Goal: Transaction & Acquisition: Subscribe to service/newsletter

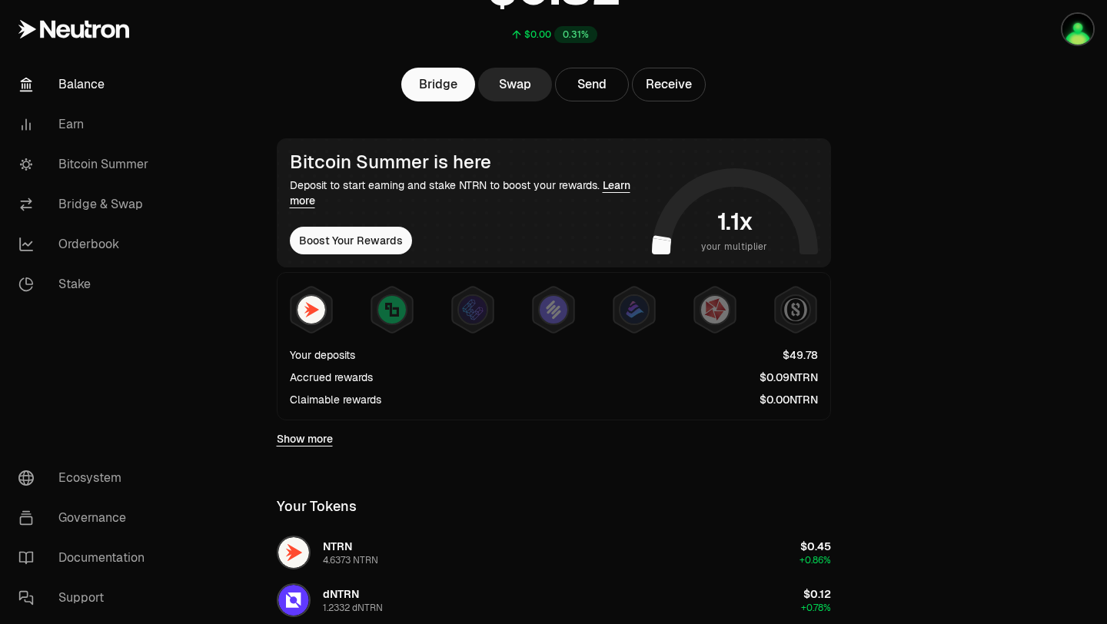
scroll to position [161, 0]
click at [80, 169] on link "Bitcoin Summer" at bounding box center [86, 165] width 160 height 40
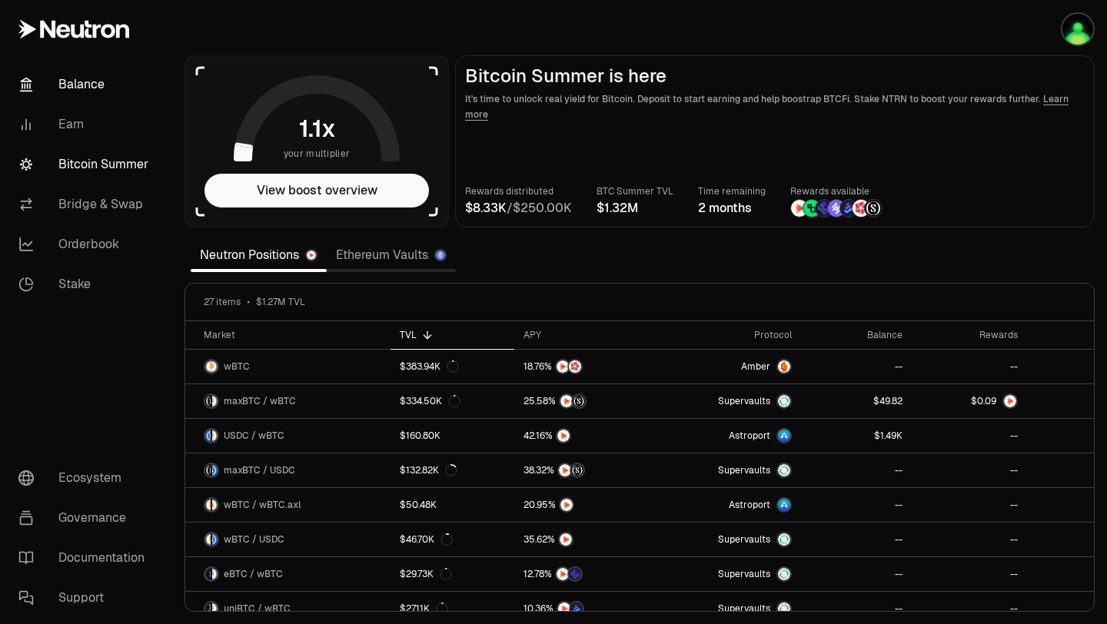
click at [66, 87] on link "Balance" at bounding box center [86, 85] width 160 height 40
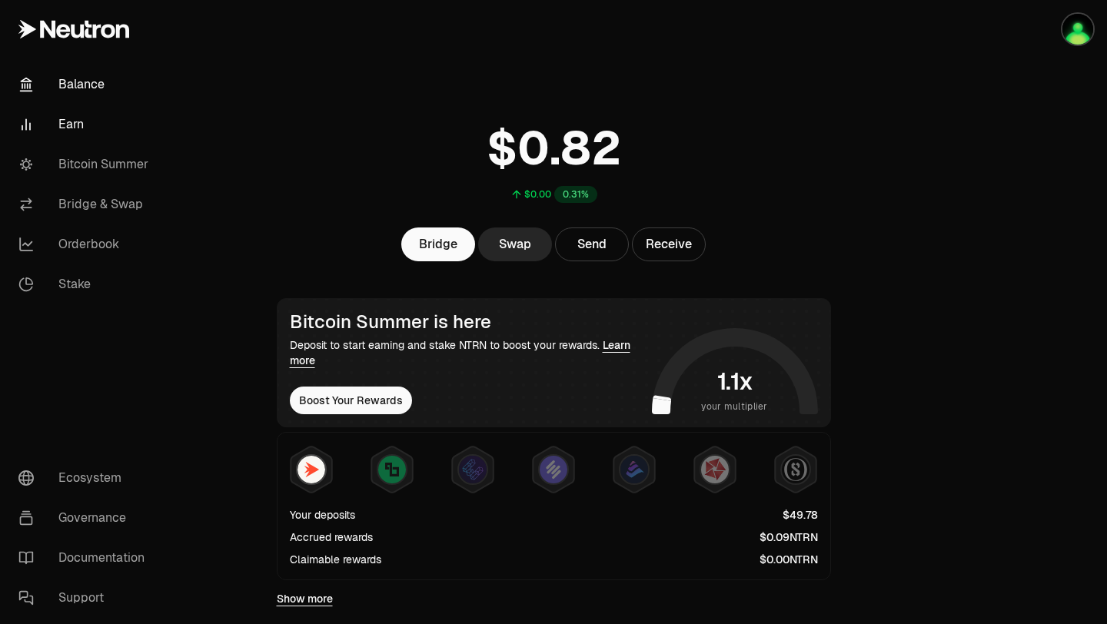
click at [68, 122] on link "Earn" at bounding box center [86, 125] width 160 height 40
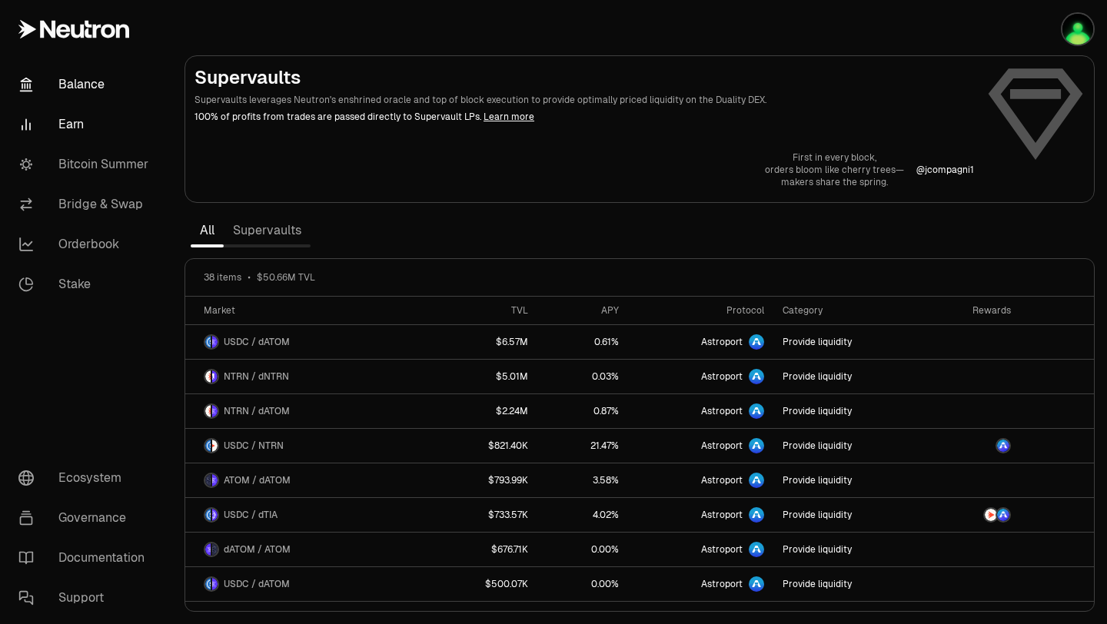
click at [75, 95] on link "Balance" at bounding box center [86, 85] width 160 height 40
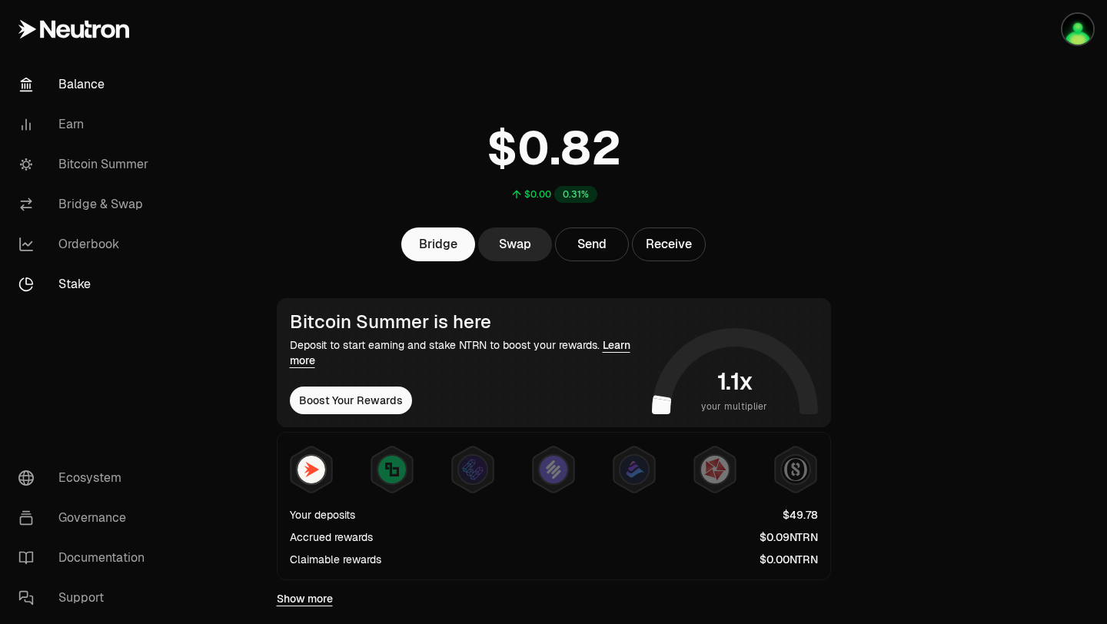
click at [75, 280] on link "Stake" at bounding box center [86, 284] width 160 height 40
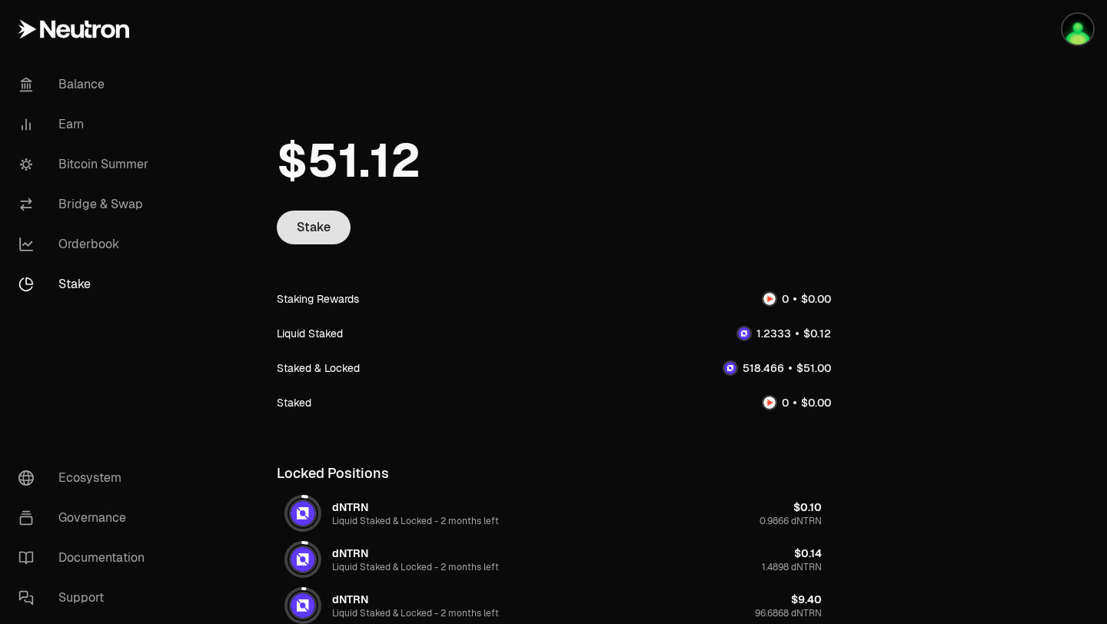
click at [324, 230] on link "Stake" at bounding box center [314, 228] width 74 height 34
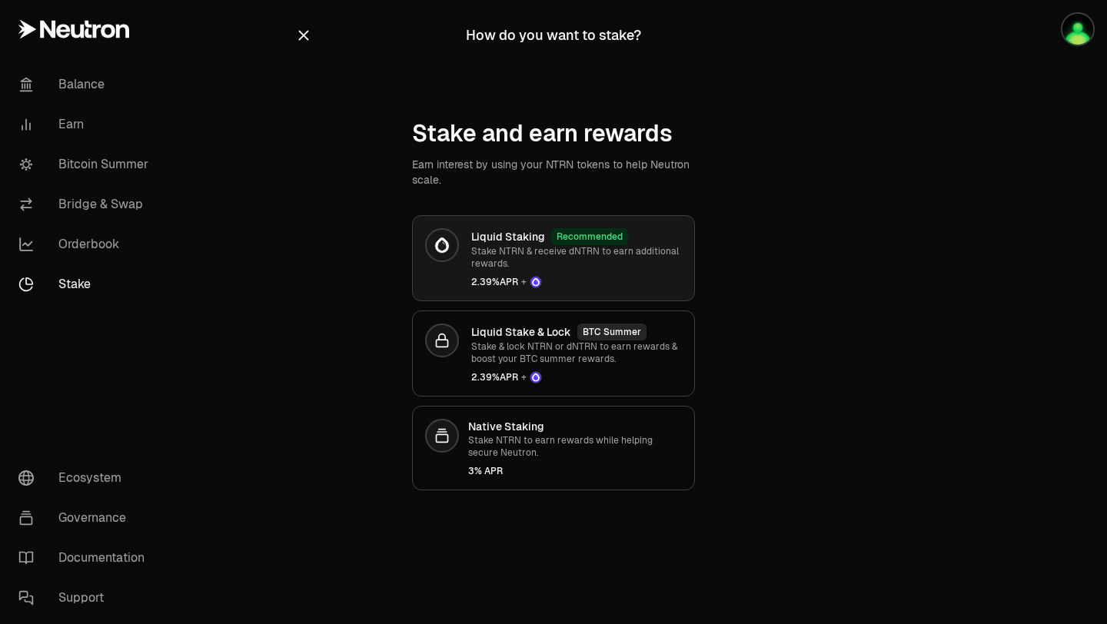
click at [574, 259] on p "Stake NTRN & receive dNTRN to earn additional rewards." at bounding box center [576, 257] width 211 height 25
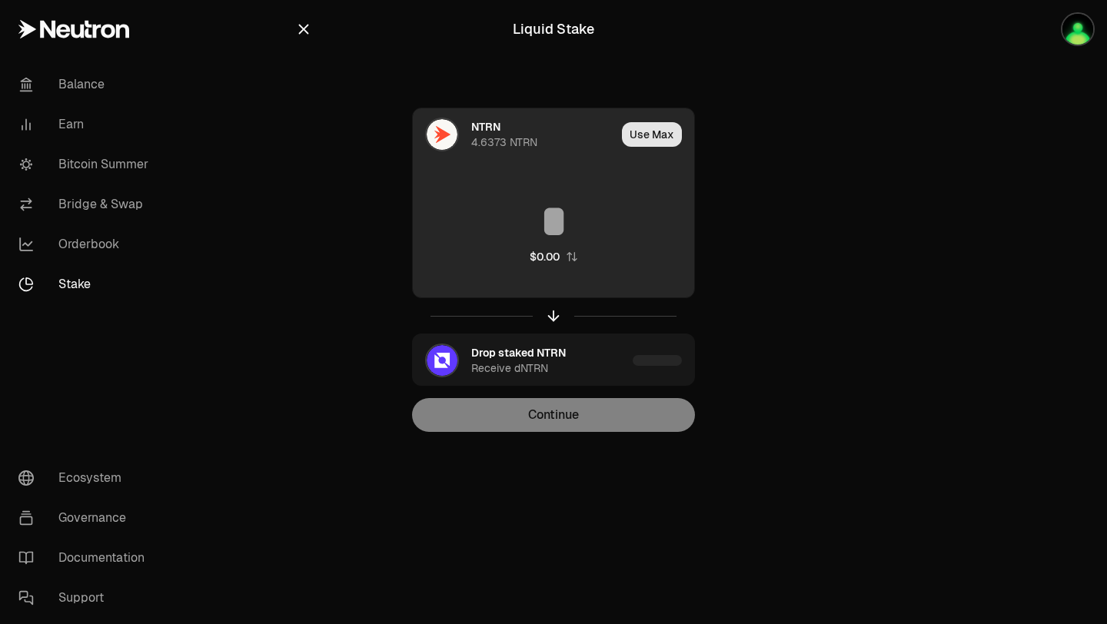
click at [649, 138] on button "Use Max" at bounding box center [652, 134] width 60 height 25
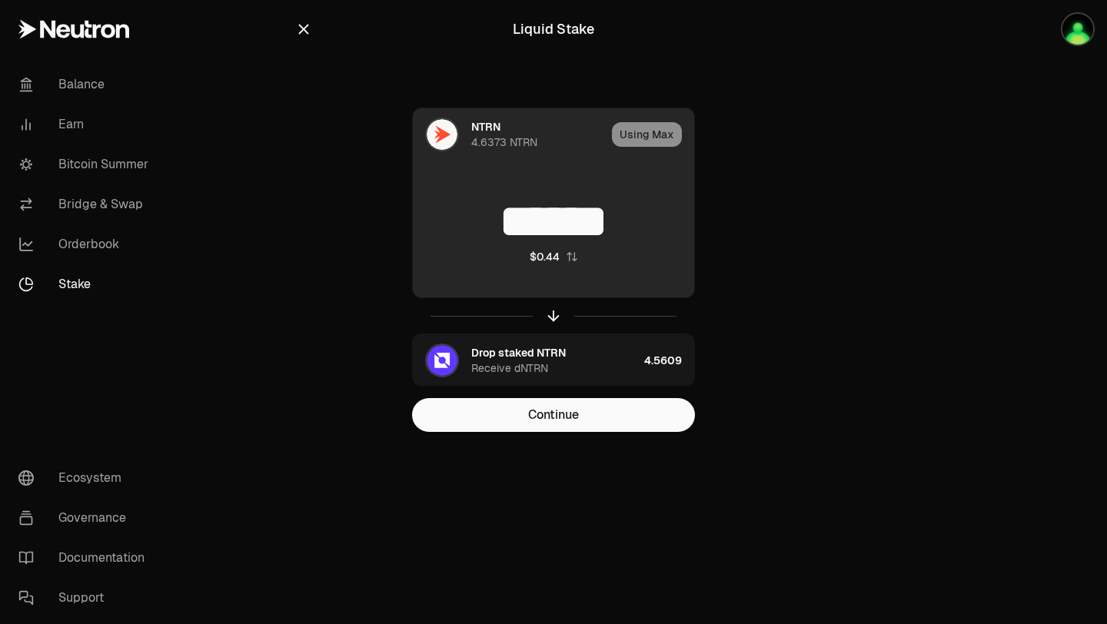
drag, startPoint x: 628, startPoint y: 213, endPoint x: 519, endPoint y: 210, distance: 109.2
click at [519, 210] on input "******" at bounding box center [553, 221] width 281 height 46
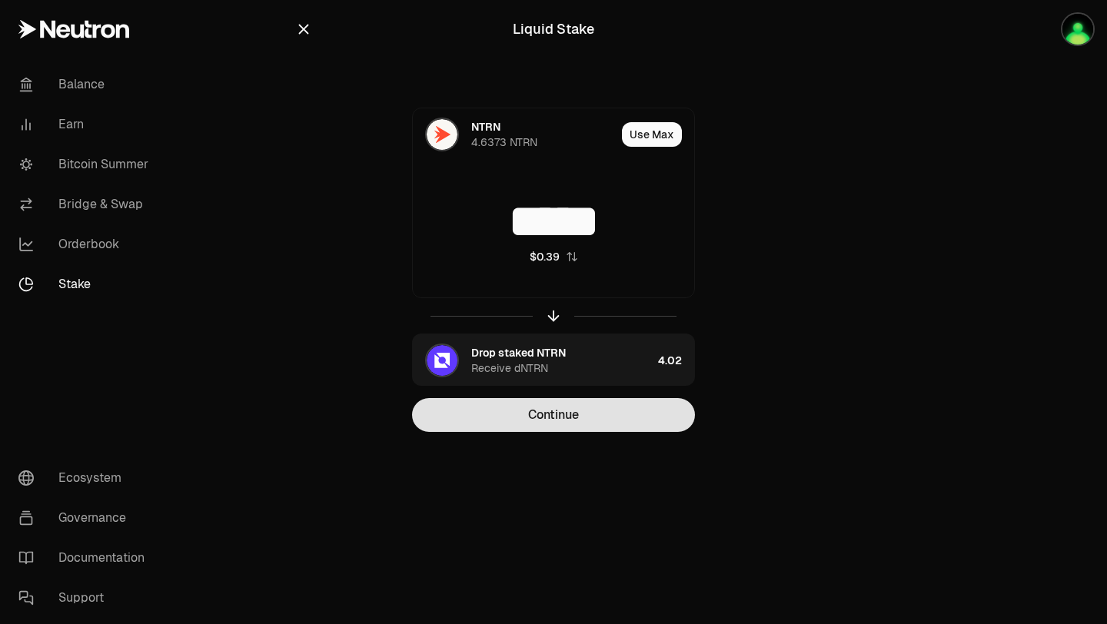
type input "*****"
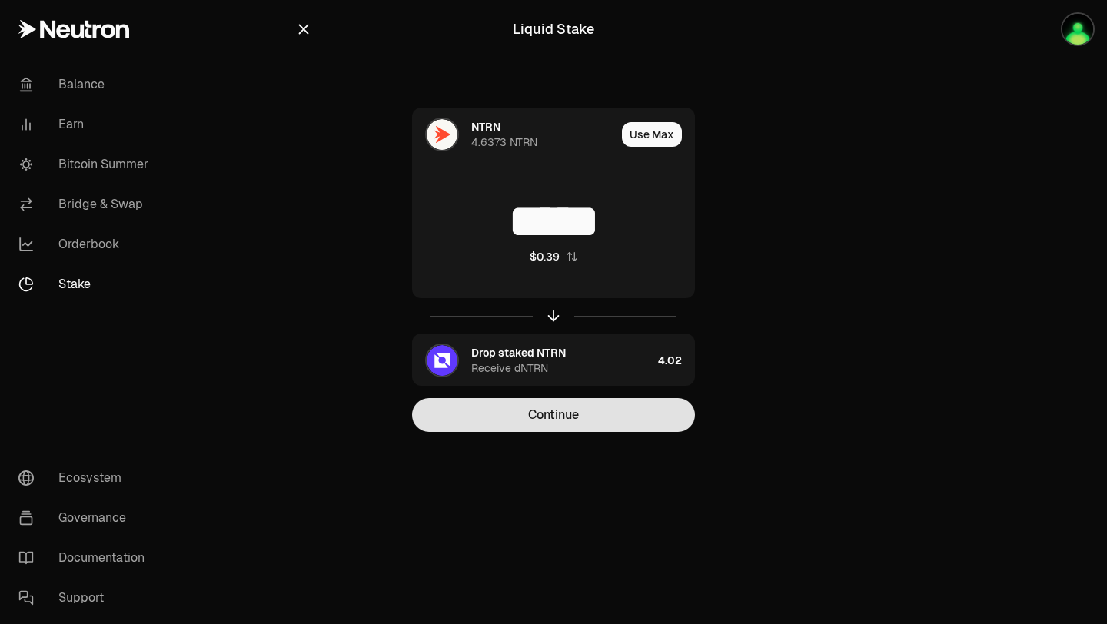
click at [529, 418] on button "Continue" at bounding box center [553, 415] width 283 height 34
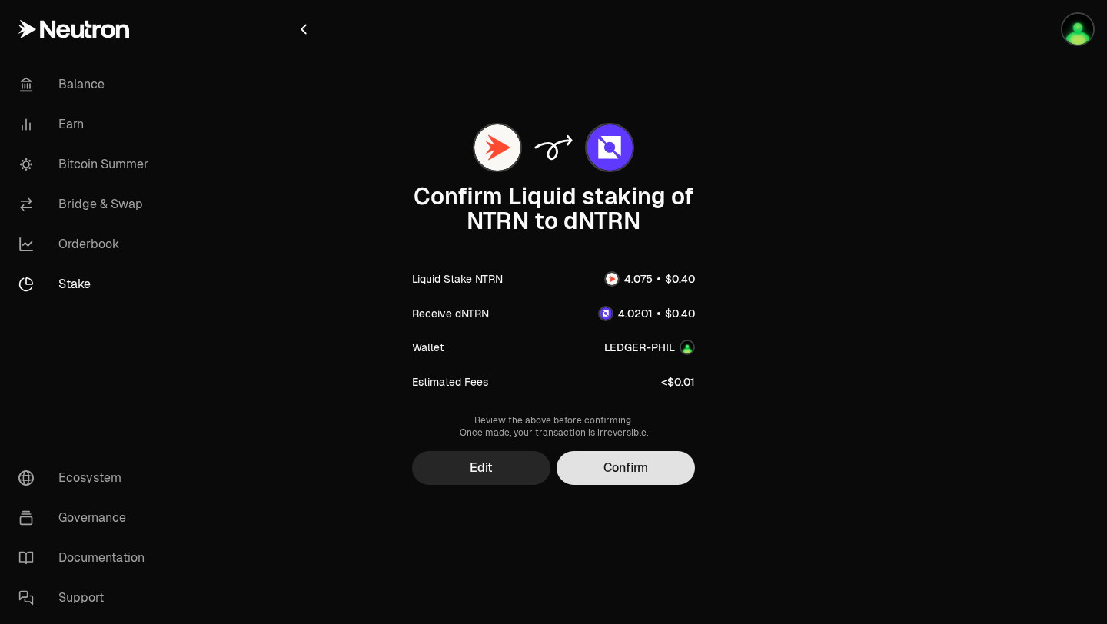
click at [603, 463] on button "Confirm" at bounding box center [626, 468] width 138 height 34
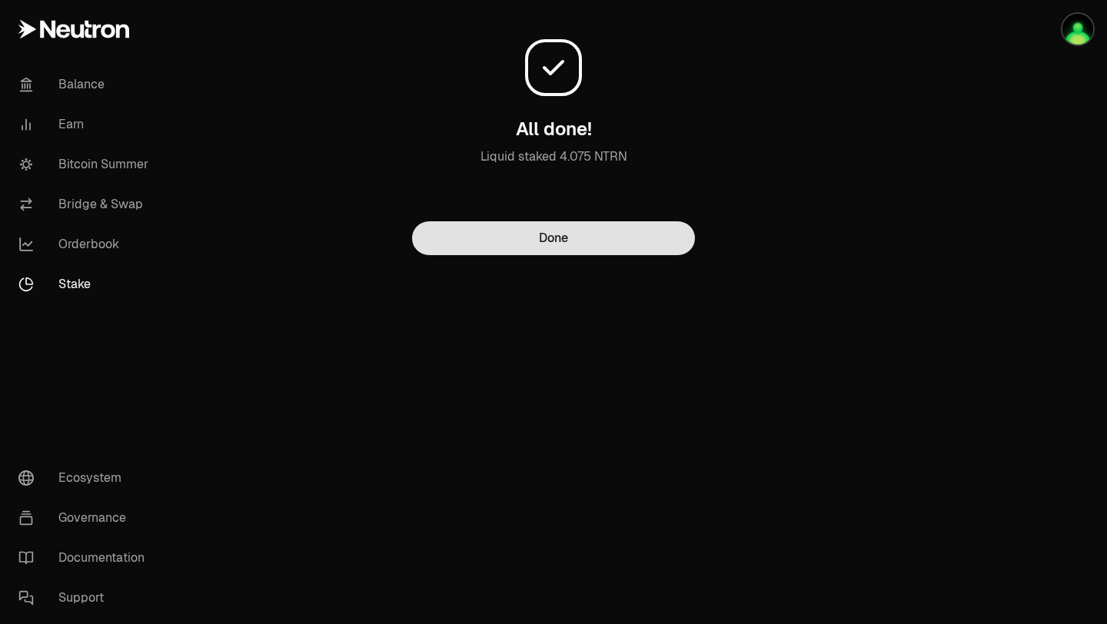
click at [551, 239] on button "Done" at bounding box center [553, 238] width 283 height 34
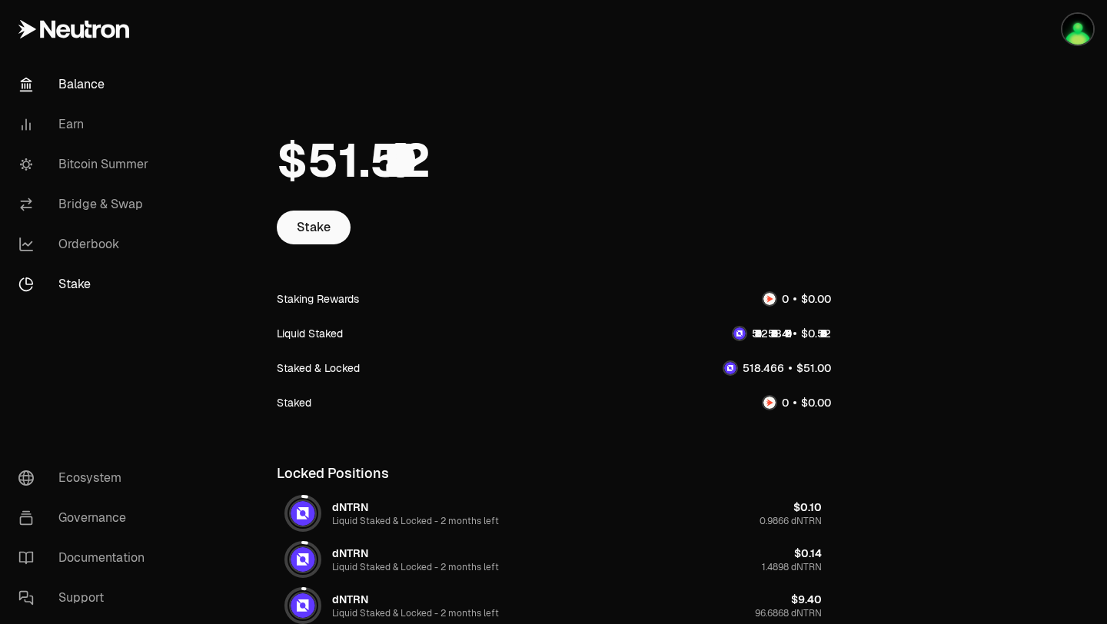
click at [85, 79] on link "Balance" at bounding box center [86, 85] width 160 height 40
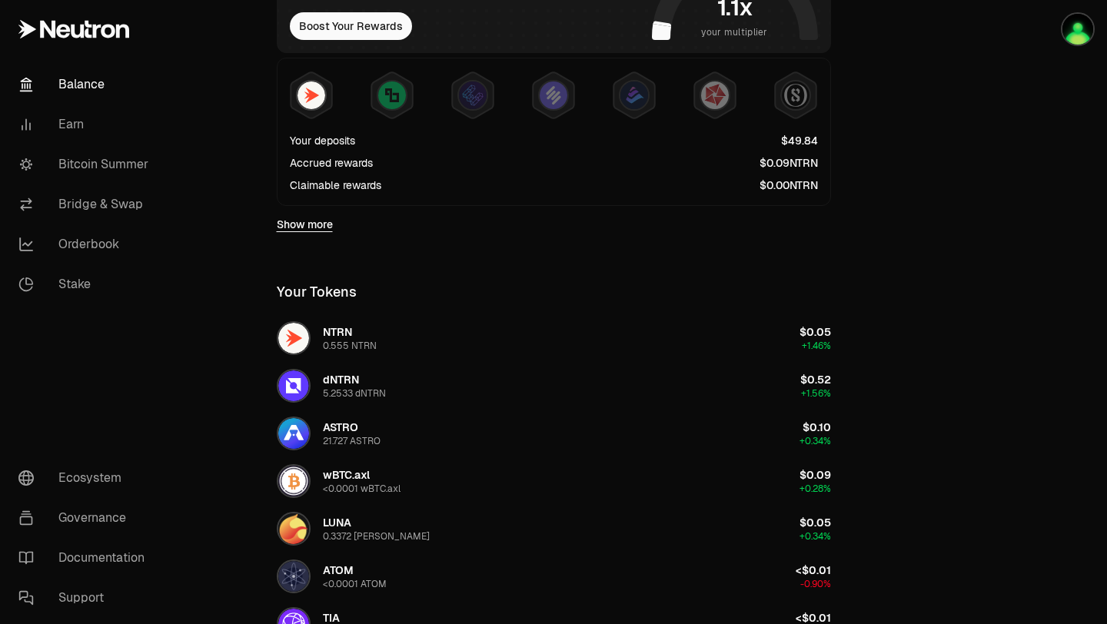
scroll to position [376, 0]
